Goal: Transaction & Acquisition: Purchase product/service

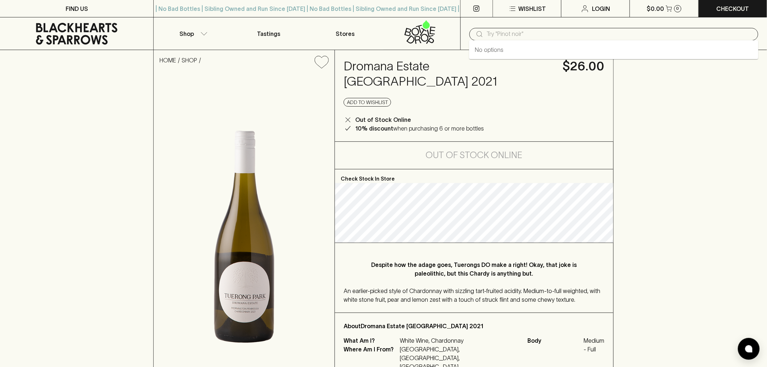
click at [497, 33] on input "text" at bounding box center [620, 34] width 266 height 12
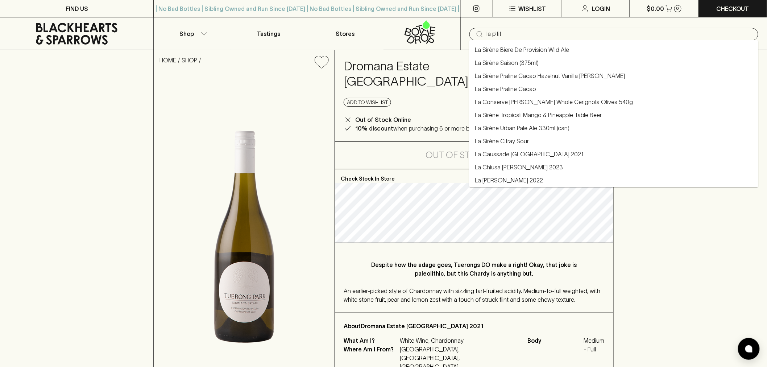
type input "la p'tite"
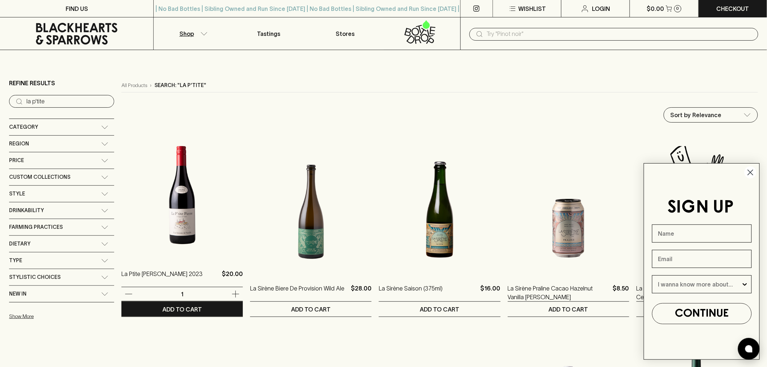
click at [179, 204] on img at bounding box center [181, 195] width 121 height 127
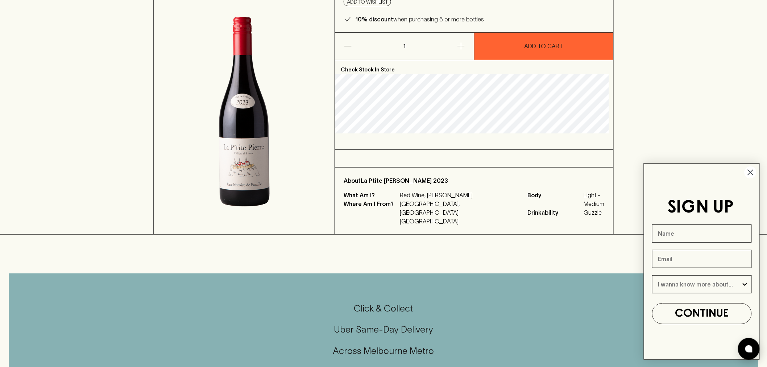
scroll to position [40, 0]
